Goal: Contribute content: Add original content to the website for others to see

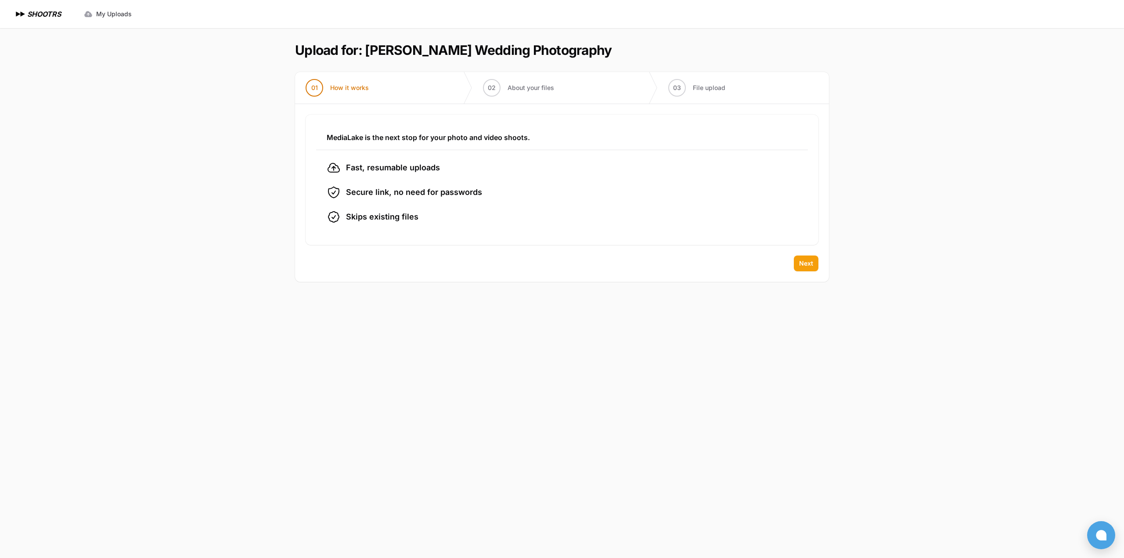
click at [812, 260] on span "Next" at bounding box center [806, 263] width 14 height 9
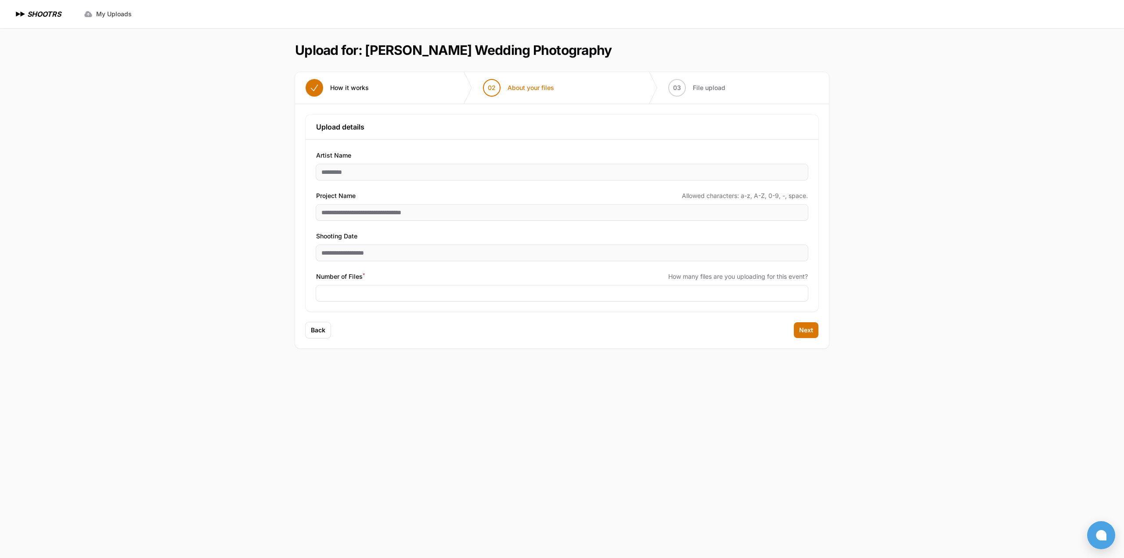
click at [972, 184] on div "Expand sidebar Collapse sidebar SHOOTRS SHOOTRS My Uploads" at bounding box center [562, 279] width 1124 height 558
drag, startPoint x: 788, startPoint y: 376, endPoint x: 718, endPoint y: 362, distance: 72.0
click at [789, 376] on main "Upload for: [PERSON_NAME] Wedding Photography 01 How it works" at bounding box center [562, 293] width 562 height 530
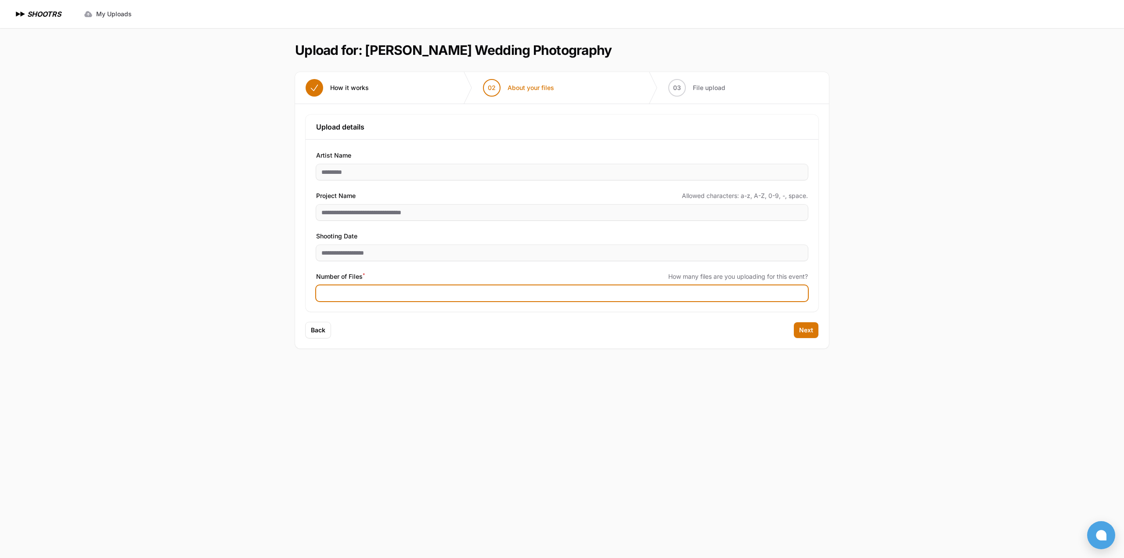
click at [510, 296] on input "Number of Files *" at bounding box center [562, 294] width 492 height 16
type input "****"
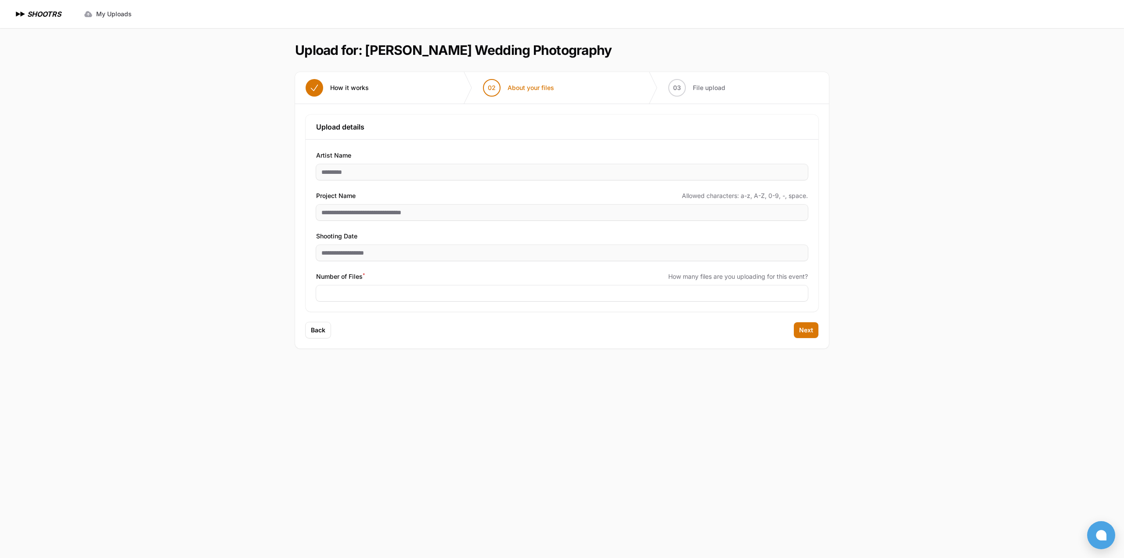
click at [558, 420] on main "Upload for: [PERSON_NAME] Wedding Photography 01 How it works" at bounding box center [562, 293] width 562 height 530
click at [806, 333] on span "Next" at bounding box center [806, 330] width 14 height 9
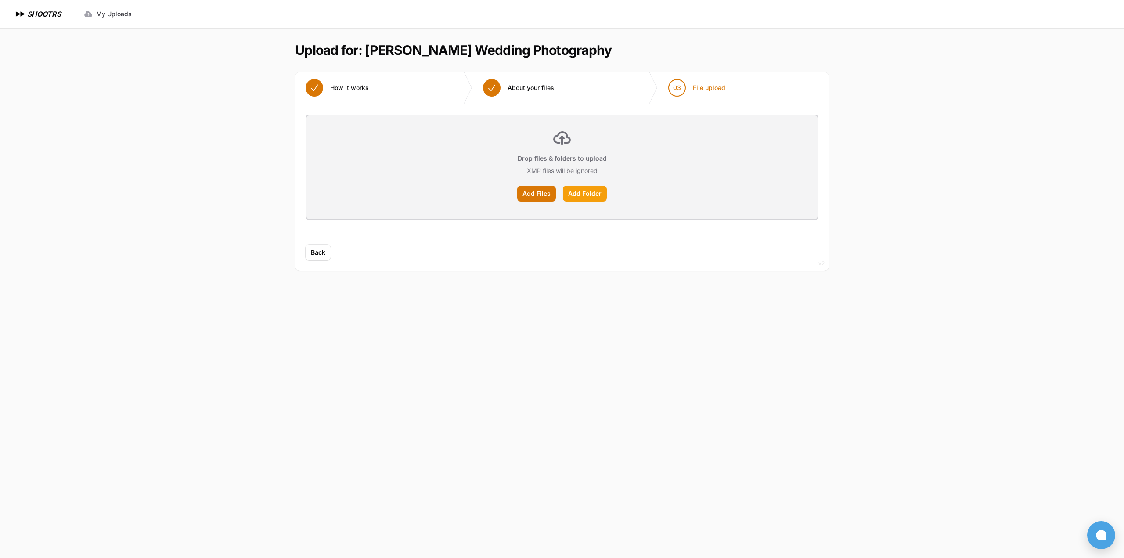
click at [574, 194] on label "Add Folder" at bounding box center [585, 194] width 44 height 16
click at [0, 0] on input "Add Folder" at bounding box center [0, 0] width 0 height 0
